Goal: Task Accomplishment & Management: Manage account settings

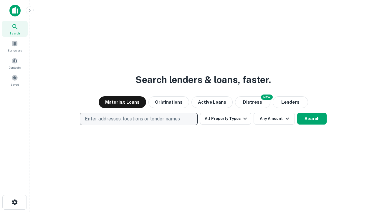
click at [139, 119] on p "Enter addresses, locations or lender names" at bounding box center [132, 119] width 95 height 7
type input "**********"
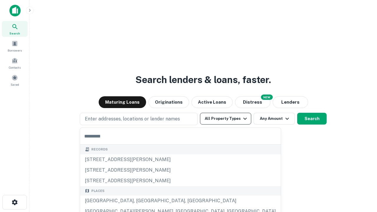
click at [226, 119] on button "All Property Types" at bounding box center [225, 119] width 51 height 12
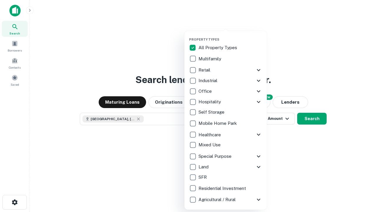
click at [230, 36] on button "button" at bounding box center [230, 36] width 83 height 0
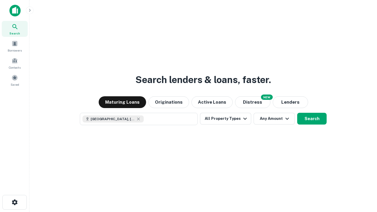
scroll to position [9, 0]
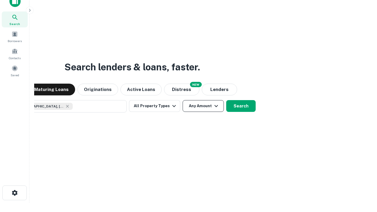
click at [183, 100] on button "Any Amount" at bounding box center [203, 106] width 41 height 12
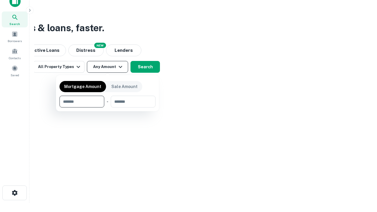
type input "*******"
click at [108, 108] on button "button" at bounding box center [108, 108] width 96 height 0
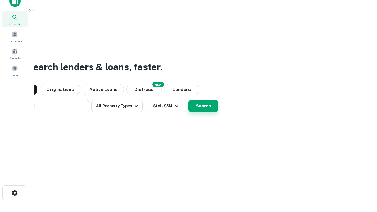
click at [189, 100] on button "Search" at bounding box center [203, 106] width 29 height 12
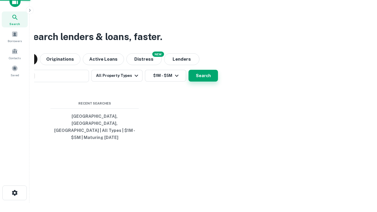
scroll to position [19, 167]
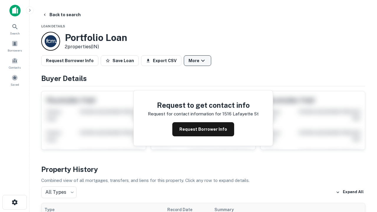
click at [197, 61] on button "More" at bounding box center [197, 60] width 27 height 11
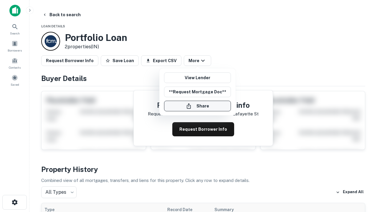
click at [197, 106] on button "Share" at bounding box center [197, 106] width 67 height 11
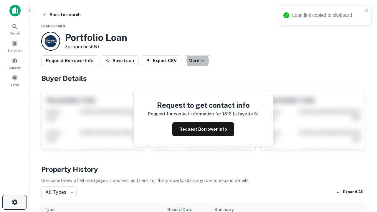
click at [14, 202] on icon "button" at bounding box center [14, 202] width 7 height 7
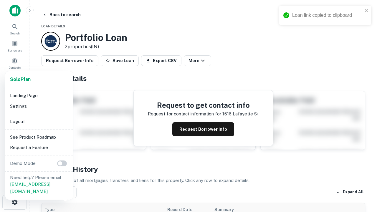
click at [39, 121] on li "Logout" at bounding box center [39, 121] width 63 height 11
